Goal: Find specific page/section

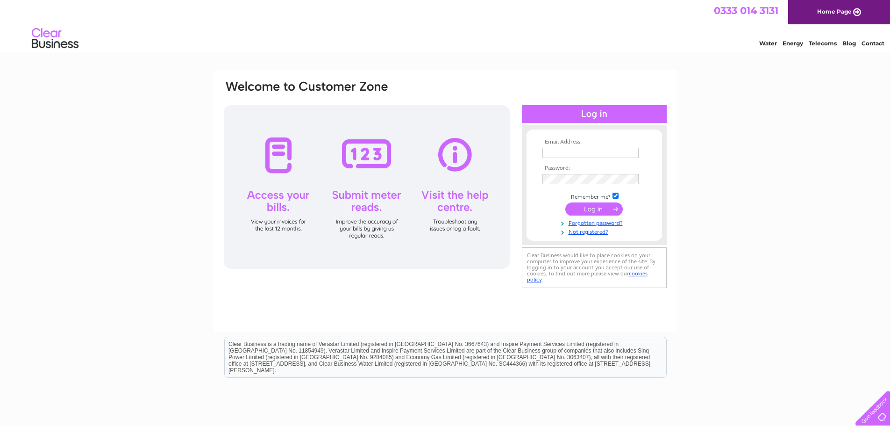
type input "[EMAIL_ADDRESS][DOMAIN_NAME]"
click at [596, 207] on input "submit" at bounding box center [593, 208] width 57 height 13
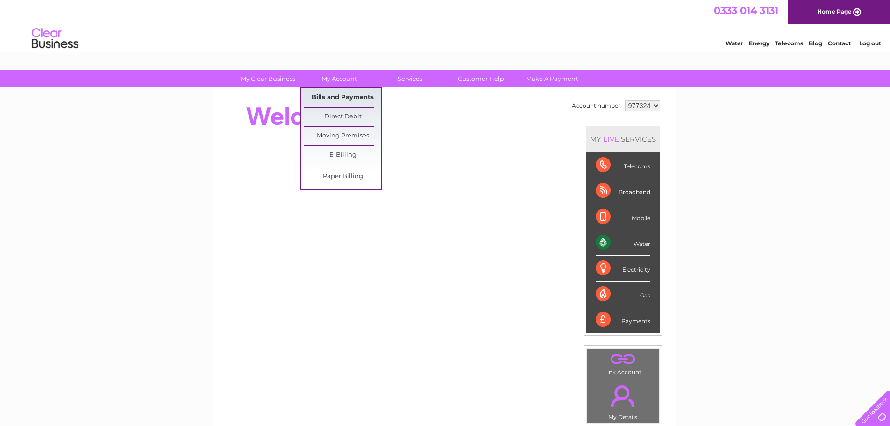
click at [336, 97] on link "Bills and Payments" at bounding box center [342, 97] width 77 height 19
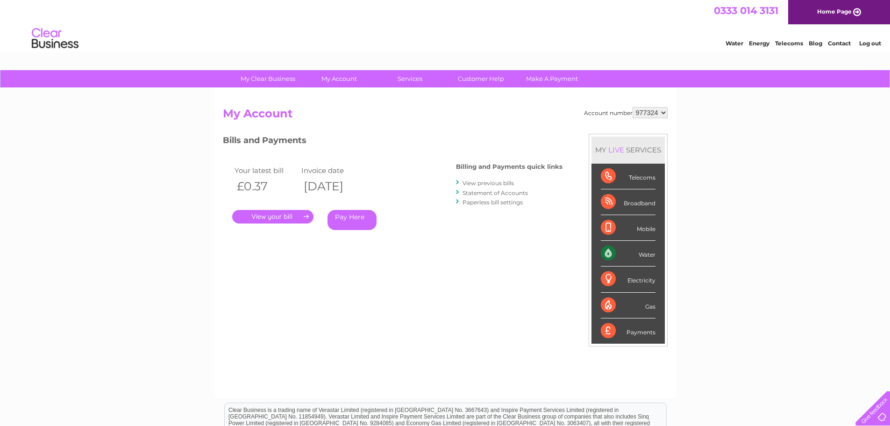
click at [263, 217] on link "." at bounding box center [272, 217] width 81 height 14
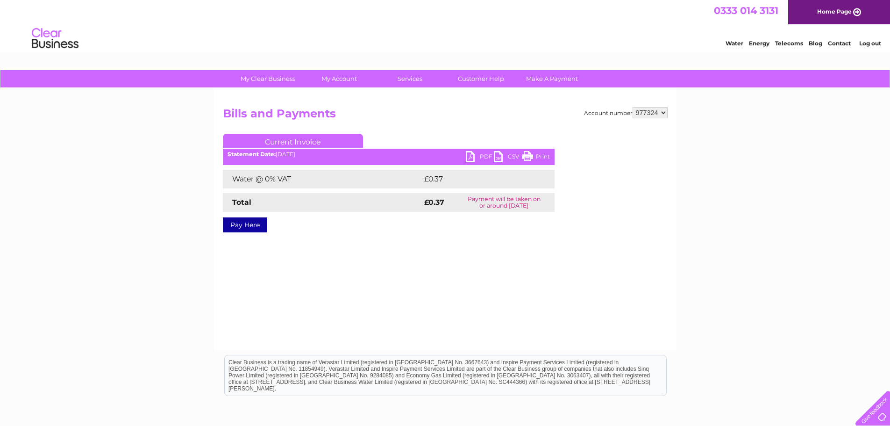
drag, startPoint x: 687, startPoint y: 17, endPoint x: 529, endPoint y: 155, distance: 209.6
click at [529, 155] on link "Print" at bounding box center [536, 158] width 28 height 14
